Goal: Task Accomplishment & Management: Manage account settings

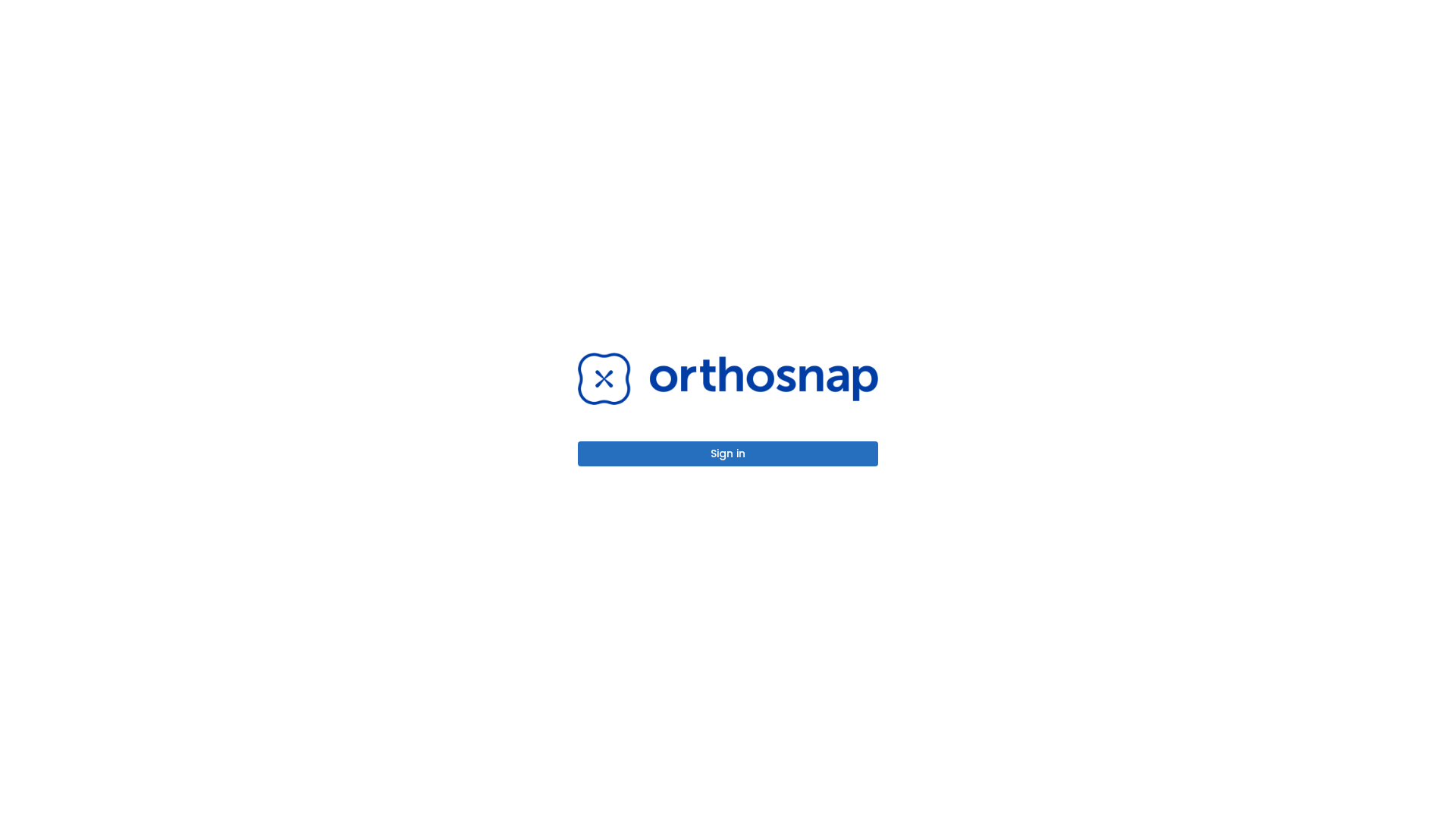
click at [728, 454] on button "Sign in" at bounding box center [728, 454] width 300 height 26
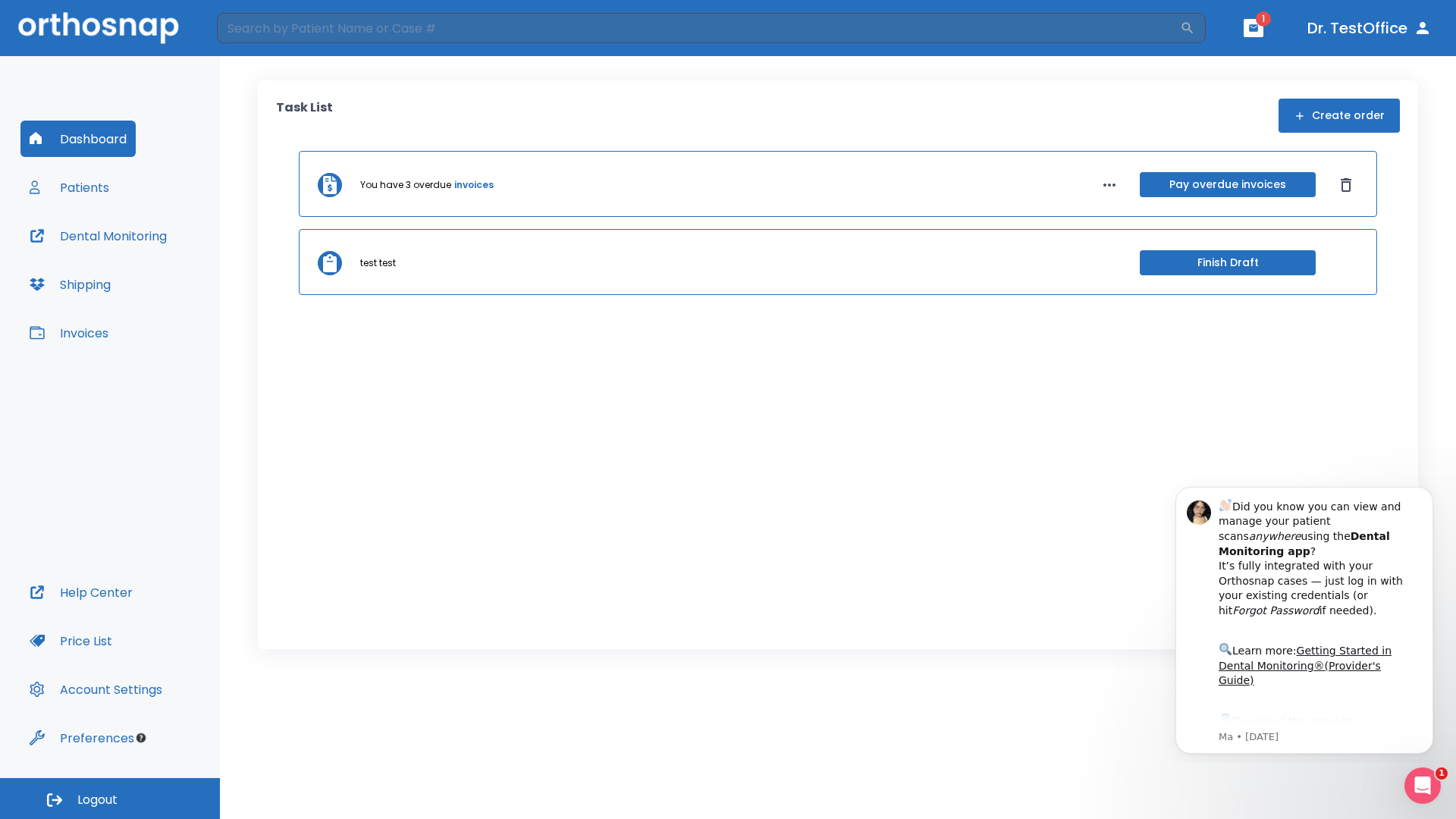
click at [110, 798] on span "Logout" at bounding box center [97, 800] width 40 height 17
